Goal: Transaction & Acquisition: Download file/media

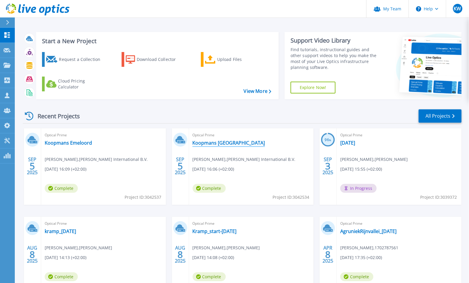
click at [229, 142] on link "Koopmans Amsterdam" at bounding box center [229, 143] width 73 height 6
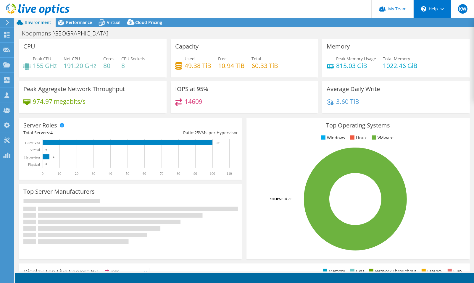
select select "USD"
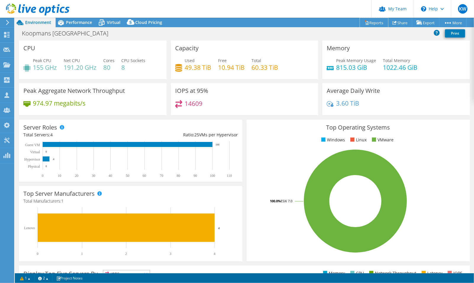
click at [371, 23] on link "Reports" at bounding box center [374, 22] width 28 height 9
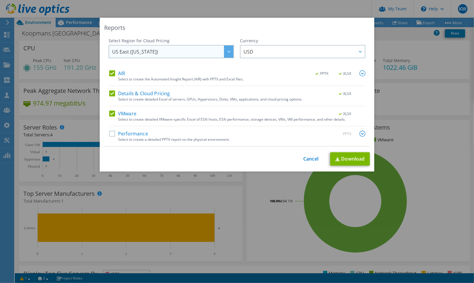
click at [228, 51] on icon at bounding box center [229, 52] width 3 height 2
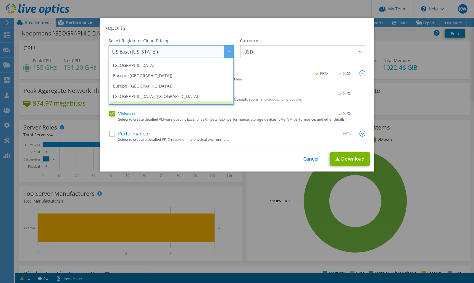
scroll to position [47, 0]
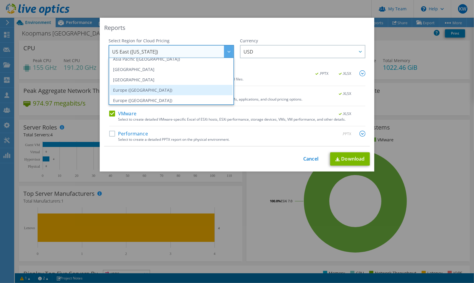
click at [184, 86] on li "Europe (Frankfurt)" at bounding box center [171, 90] width 123 height 10
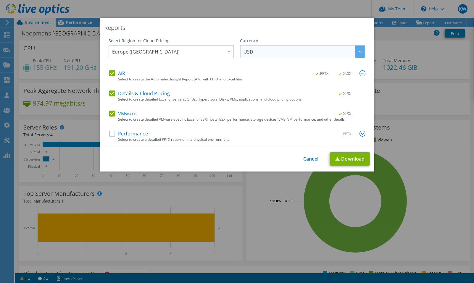
click at [274, 52] on span "USD" at bounding box center [304, 52] width 121 height 12
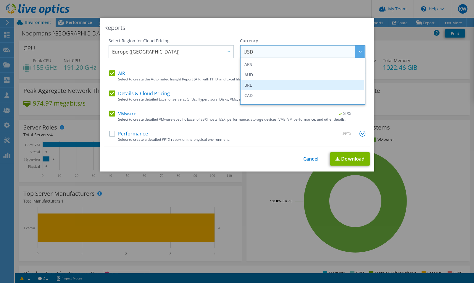
scroll to position [66, 0]
click at [253, 81] on li "EUR" at bounding box center [303, 81] width 123 height 10
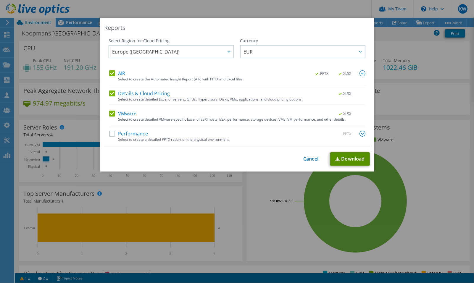
click at [341, 157] on link "Download" at bounding box center [350, 158] width 40 height 13
click at [287, 27] on div "Reports" at bounding box center [237, 28] width 266 height 8
click at [307, 158] on link "Cancel" at bounding box center [310, 159] width 15 height 6
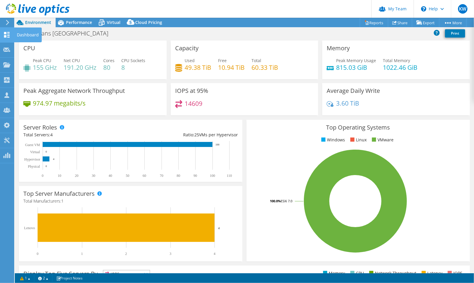
click at [7, 33] on icon at bounding box center [6, 35] width 7 height 6
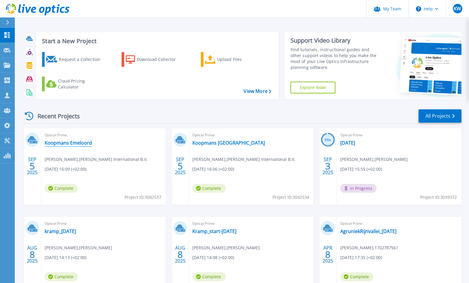
click at [73, 143] on link "Koopmans Emeloord" at bounding box center [68, 143] width 47 height 6
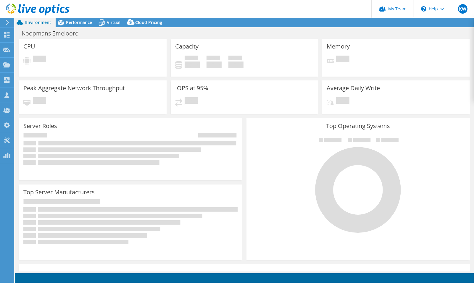
select select "USD"
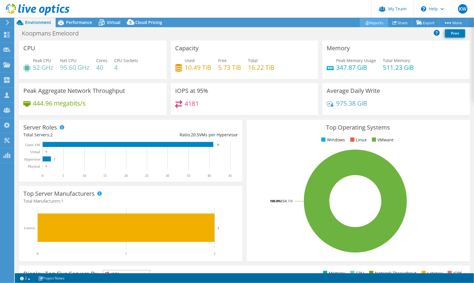
click at [372, 23] on link "Reports" at bounding box center [374, 22] width 28 height 9
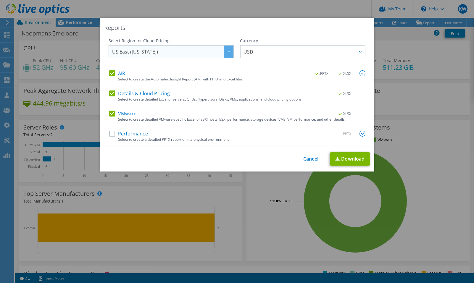
click at [228, 51] on icon at bounding box center [229, 52] width 3 height 2
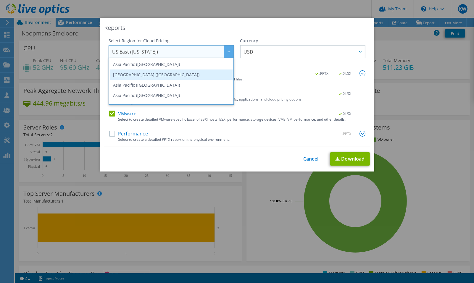
scroll to position [66, 0]
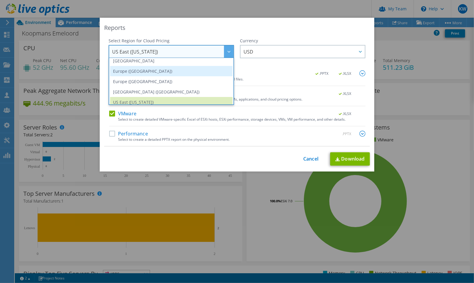
click at [210, 73] on li "Europe ([GEOGRAPHIC_DATA])" at bounding box center [171, 71] width 123 height 10
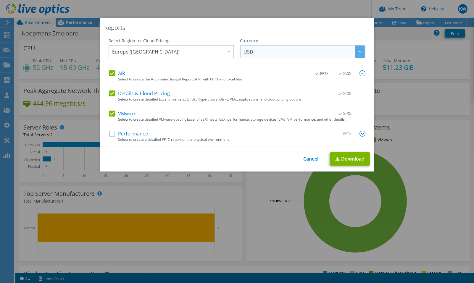
click at [248, 52] on span "USD" at bounding box center [249, 53] width 10 height 9
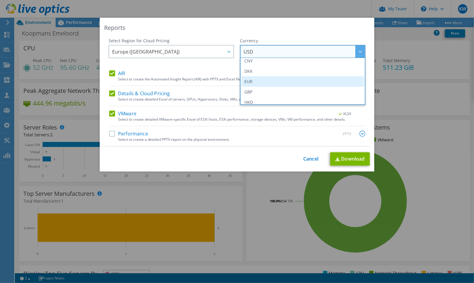
click at [257, 78] on li "EUR" at bounding box center [303, 81] width 123 height 10
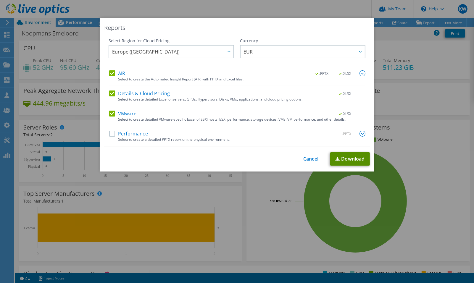
click at [344, 159] on link "Download" at bounding box center [350, 158] width 40 height 13
click at [312, 157] on link "Cancel" at bounding box center [310, 159] width 15 height 6
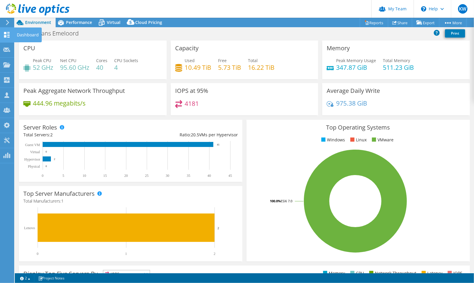
click at [4, 33] on icon at bounding box center [6, 35] width 7 height 6
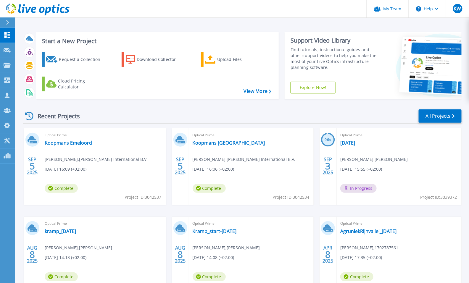
click at [356, 186] on span "In Progress" at bounding box center [358, 188] width 36 height 9
click at [355, 143] on link "[DATE]" at bounding box center [347, 143] width 15 height 6
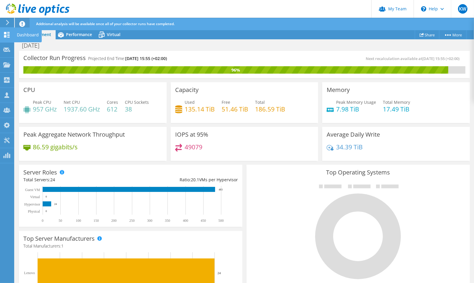
click at [8, 33] on icon at bounding box center [6, 35] width 7 height 6
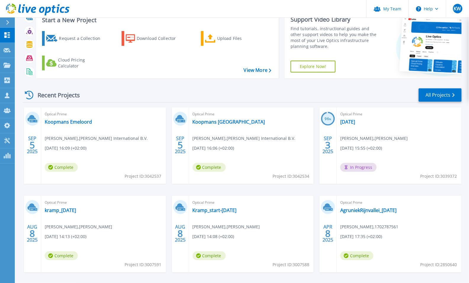
scroll to position [33, 0]
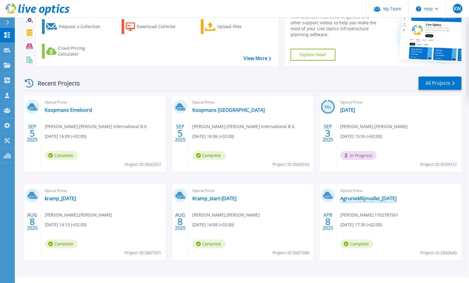
click at [355, 197] on link "AgruniekRijnvallei_[DATE]" at bounding box center [368, 199] width 56 height 6
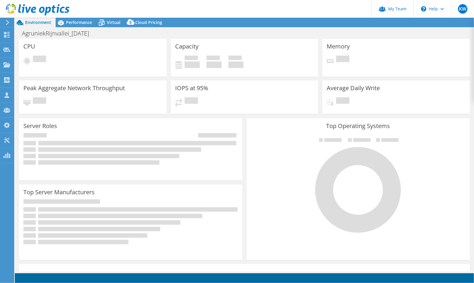
select select "USD"
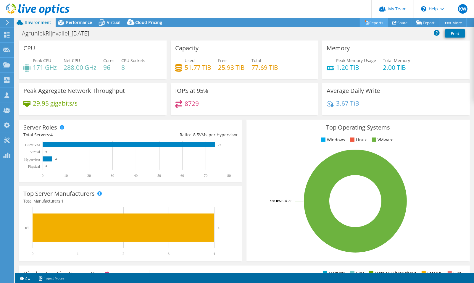
click at [366, 20] on link "Reports" at bounding box center [374, 22] width 28 height 9
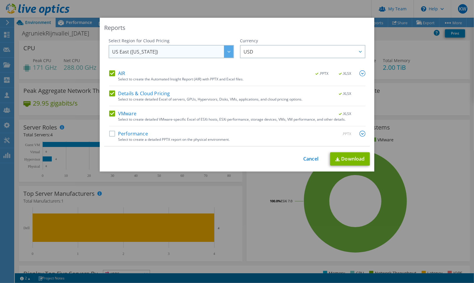
click at [228, 52] on icon at bounding box center [229, 52] width 3 height 2
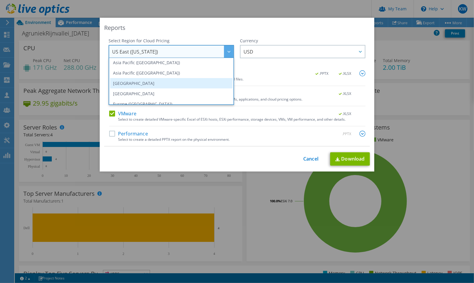
scroll to position [66, 0]
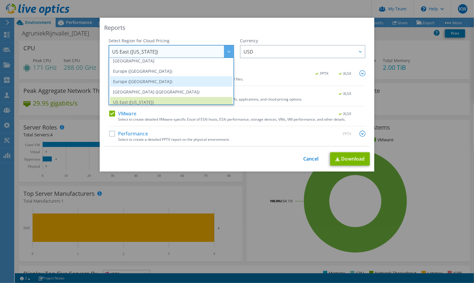
click at [210, 77] on li "Europe ([GEOGRAPHIC_DATA])" at bounding box center [171, 81] width 123 height 10
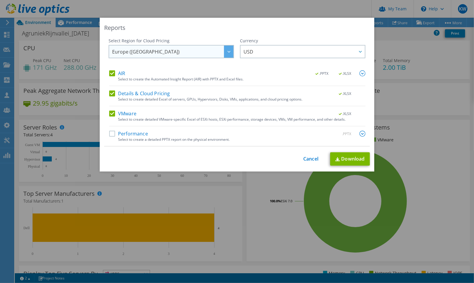
click at [228, 51] on icon at bounding box center [229, 52] width 3 height 2
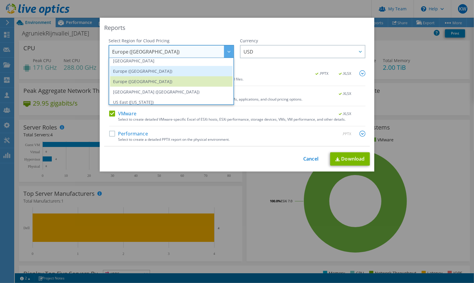
click at [207, 72] on li "Europe ([GEOGRAPHIC_DATA])" at bounding box center [171, 71] width 123 height 10
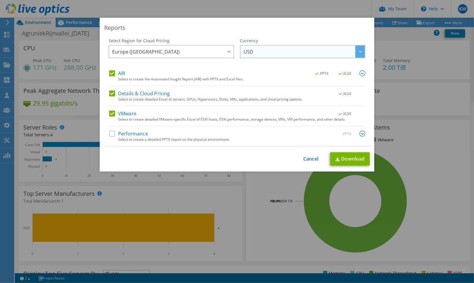
click at [252, 53] on span "USD" at bounding box center [304, 52] width 121 height 12
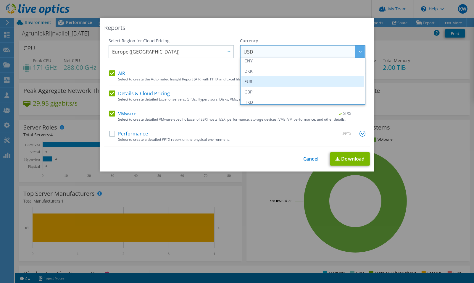
click at [265, 81] on li "EUR" at bounding box center [303, 81] width 123 height 10
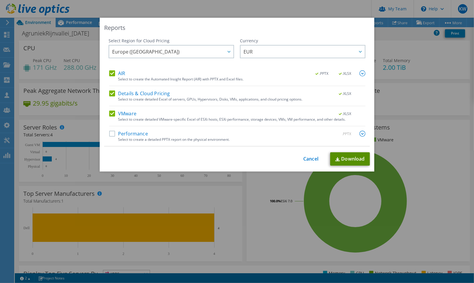
click at [348, 157] on link "Download" at bounding box center [350, 158] width 40 height 13
click at [306, 28] on div "Reports" at bounding box center [237, 28] width 266 height 8
click at [307, 155] on div "This process may take a while, please wait... Cancel Download" at bounding box center [237, 158] width 266 height 13
click at [307, 158] on link "Cancel" at bounding box center [310, 159] width 15 height 6
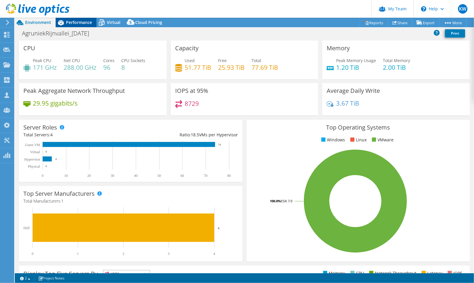
click at [81, 25] on div "Performance" at bounding box center [76, 22] width 41 height 9
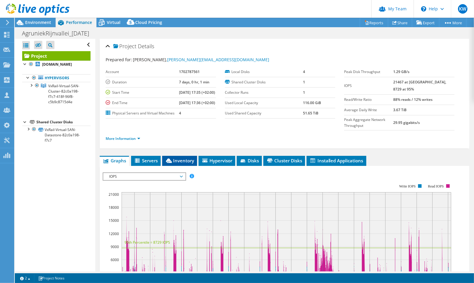
click at [176, 164] on span "Inventory" at bounding box center [179, 161] width 29 height 6
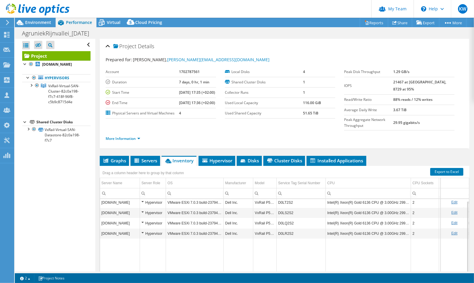
scroll to position [0, 0]
